Goal: Information Seeking & Learning: Learn about a topic

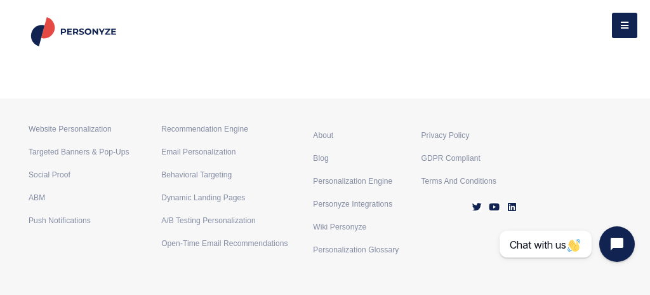
scroll to position [4368, 0]
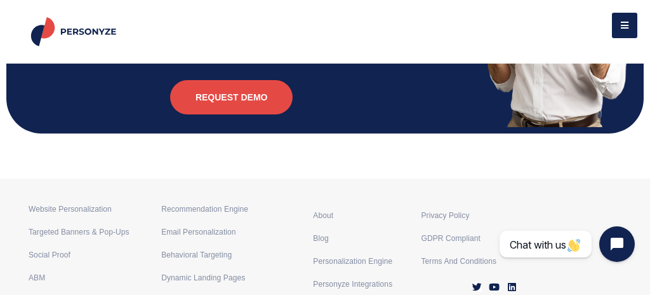
click at [627, 31] on button at bounding box center [624, 25] width 25 height 25
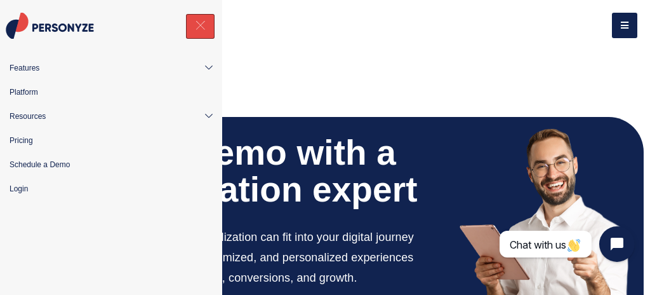
scroll to position [3997, 0]
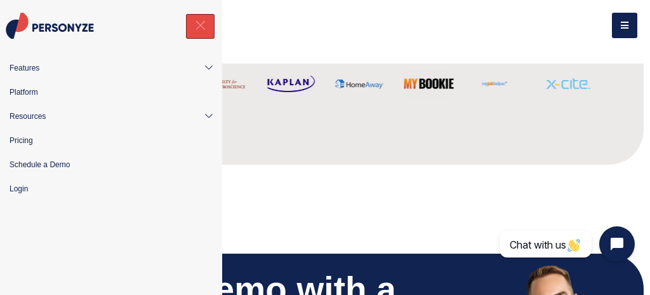
click at [463, 13] on div "Features Website Personalization Recommendation Engine Targeted Banners & Pop-U…" at bounding box center [388, 25] width 500 height 25
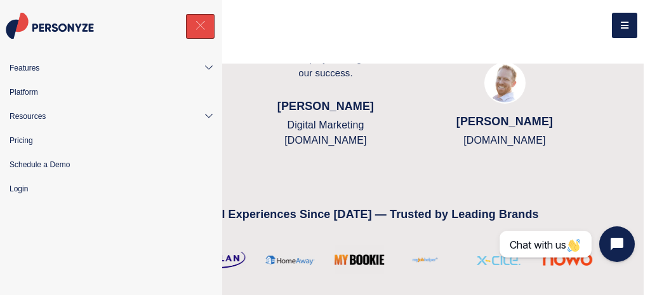
scroll to position [3804, 0]
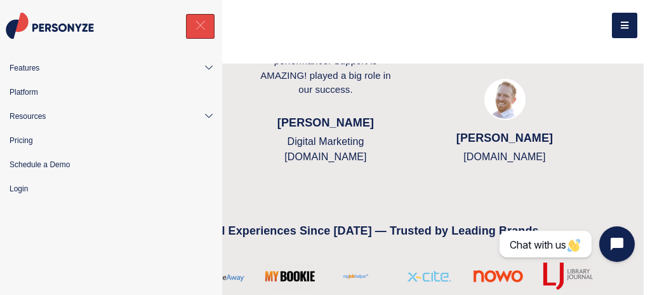
click at [40, 103] on link "Platform" at bounding box center [111, 92] width 222 height 24
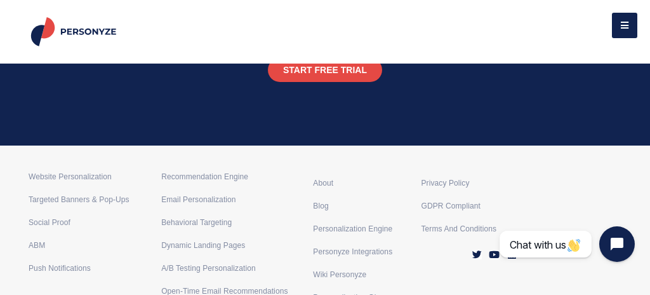
scroll to position [3438, 0]
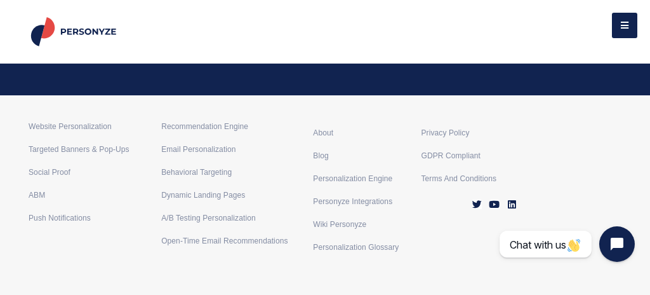
click at [71, 135] on div "Website Personalization" at bounding box center [95, 123] width 133 height 23
